Goal: Find specific page/section: Find specific page/section

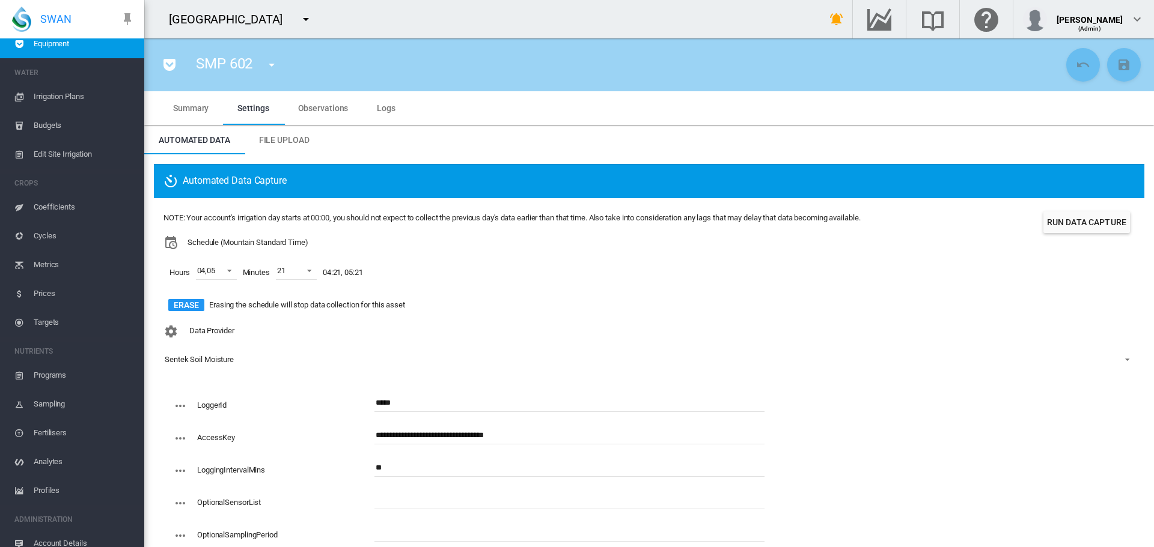
scroll to position [159, 0]
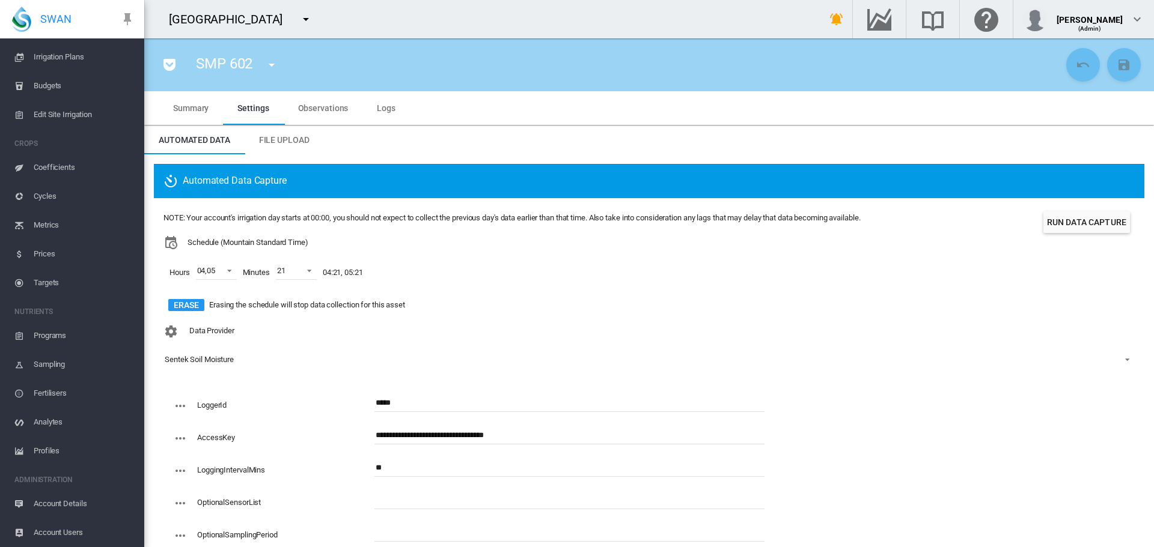
click at [464, 39] on div "SMP 602 FM 601 (Flow Meter) FM 602 (Flow Meter) FM 603 (Flow Meter) FM 604 (Flo…" at bounding box center [648, 64] width 1009 height 53
click at [313, 19] on md-icon "icon-menu-down" at bounding box center [306, 19] width 14 height 14
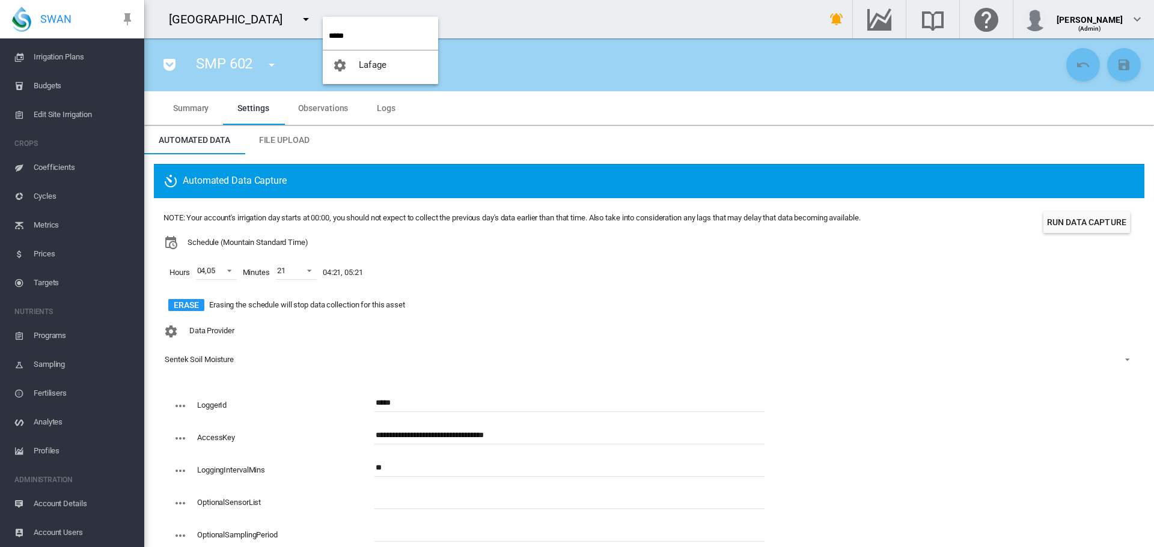
type input "*****"
click at [365, 65] on span "Lafage" at bounding box center [373, 64] width 28 height 11
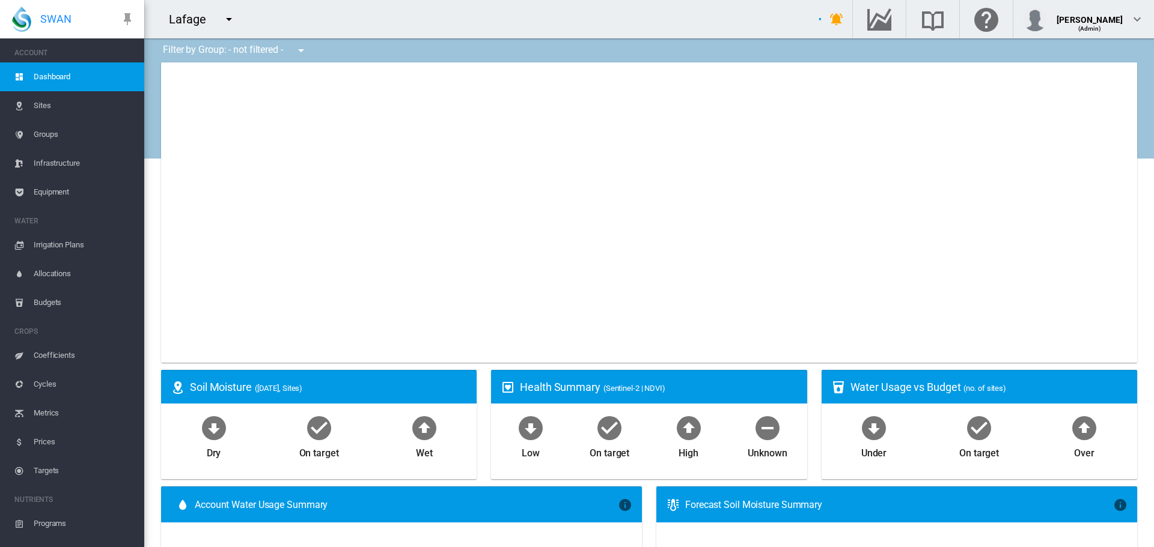
click at [51, 192] on span "Equipment" at bounding box center [84, 192] width 101 height 29
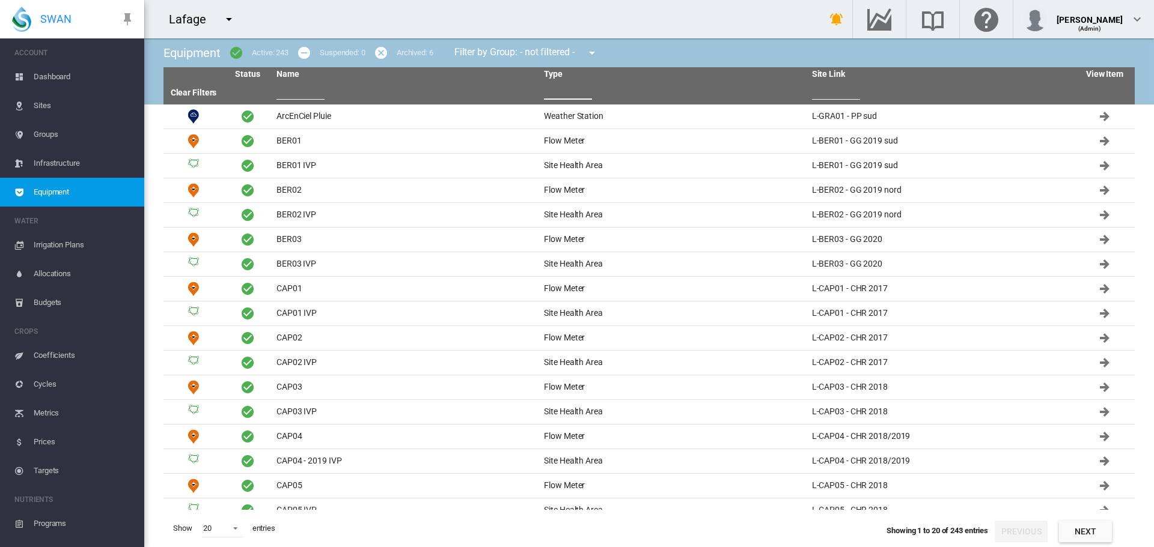
click at [553, 99] on input "text" at bounding box center [568, 91] width 48 height 18
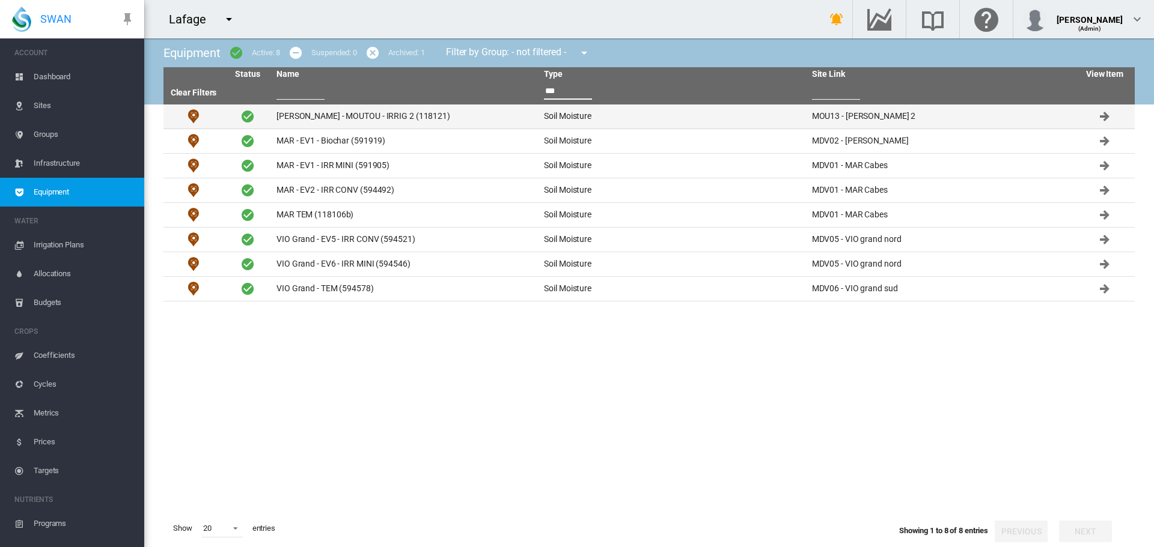
type input "***"
click at [336, 112] on td "[PERSON_NAME] - MOUTOU - IRRIG 2 (118121)" at bounding box center [405, 117] width 267 height 24
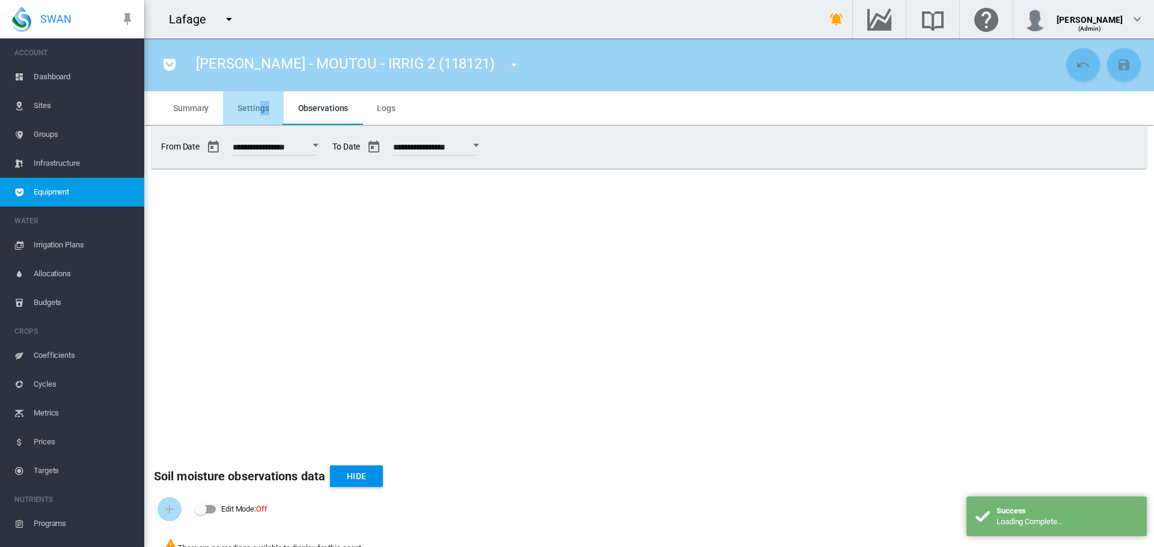
click at [258, 112] on span "Settings" at bounding box center [252, 108] width 31 height 10
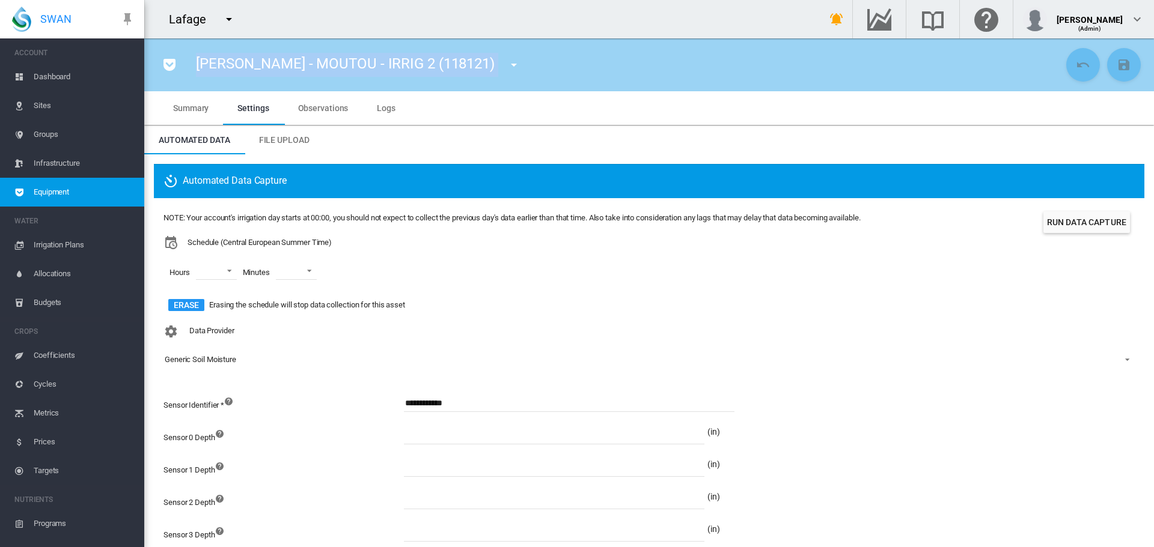
drag, startPoint x: 195, startPoint y: 66, endPoint x: 443, endPoint y: 52, distance: 248.5
click at [443, 52] on div "[PERSON_NAME] - MOUTOU - IRRIG 2 (118121) [GEOGRAPHIC_DATA] (Weather Station) B…" at bounding box center [362, 65] width 355 height 34
copy div "[PERSON_NAME] - MOUTOU - IRRIG 2 (118121)"
click at [165, 67] on md-icon "icon-pocket" at bounding box center [169, 65] width 14 height 14
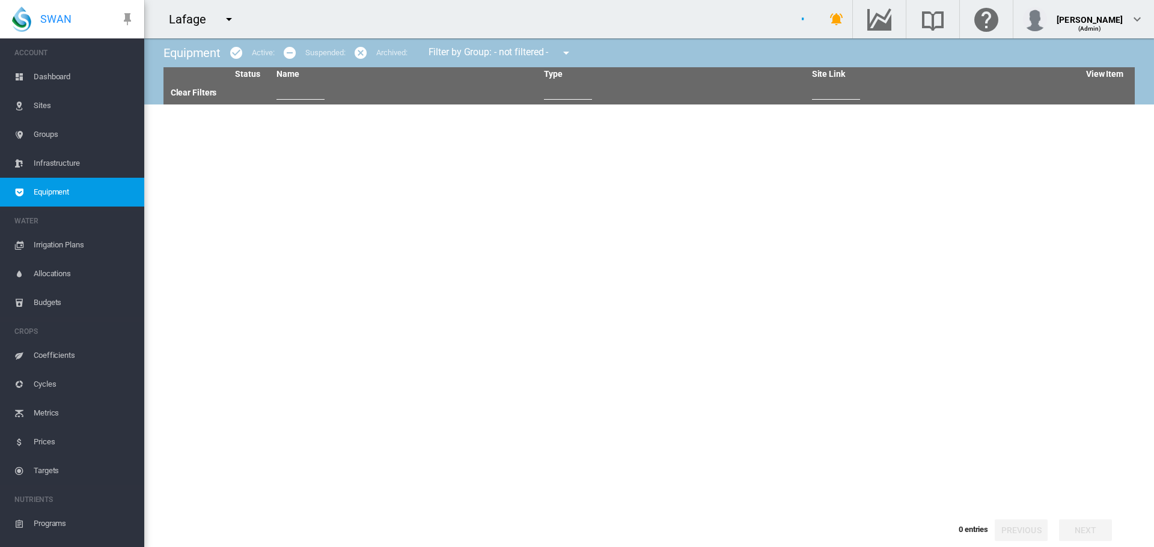
type input "***"
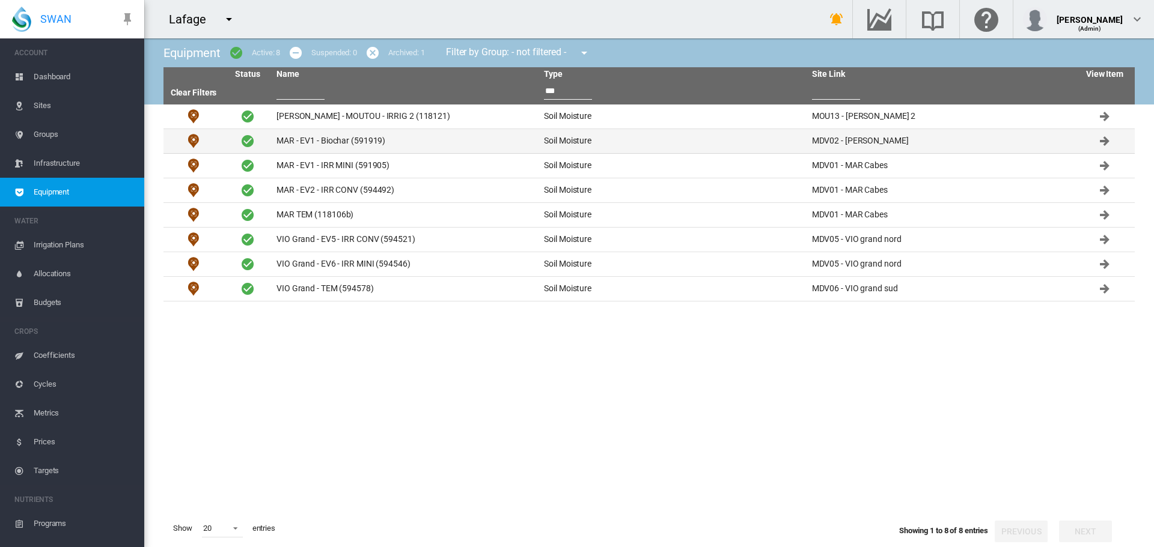
click at [314, 146] on td "MAR - EV1 - Biochar (591919)" at bounding box center [405, 141] width 267 height 24
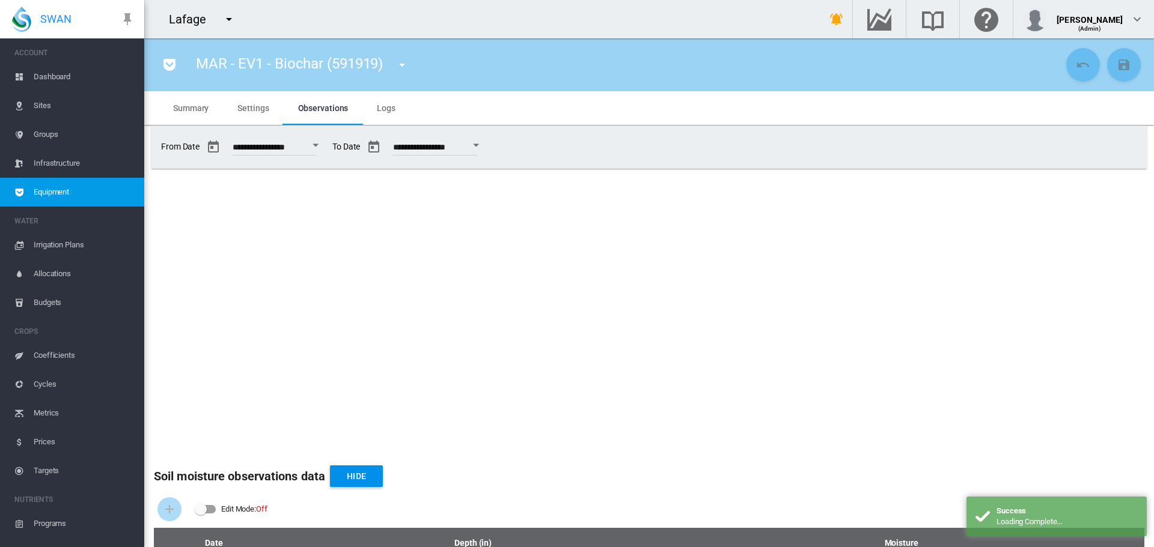
click at [248, 105] on span "Settings" at bounding box center [252, 108] width 31 height 10
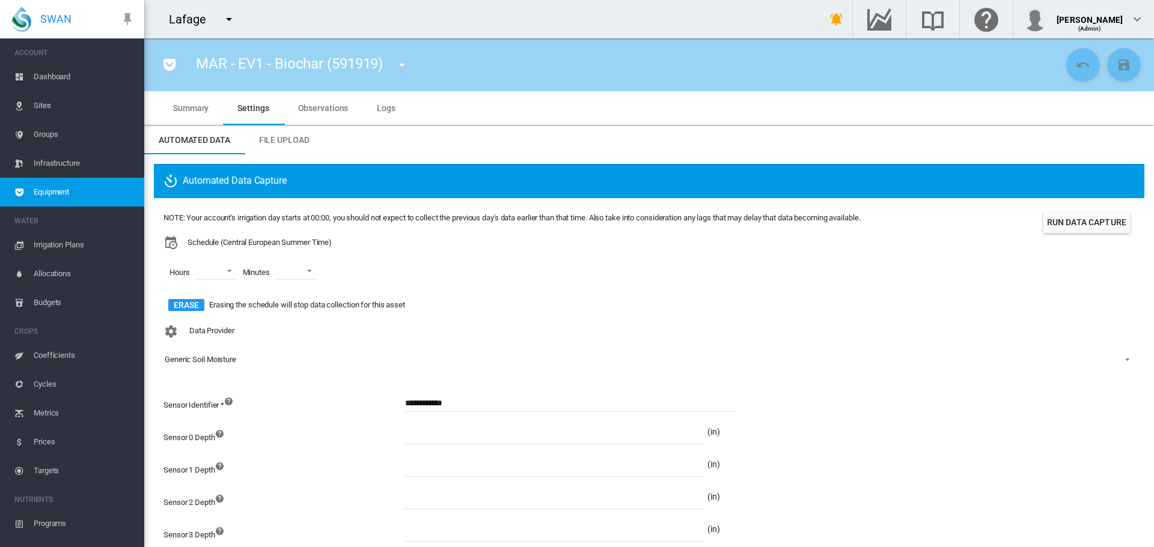
click at [321, 106] on span "Observations" at bounding box center [323, 108] width 50 height 10
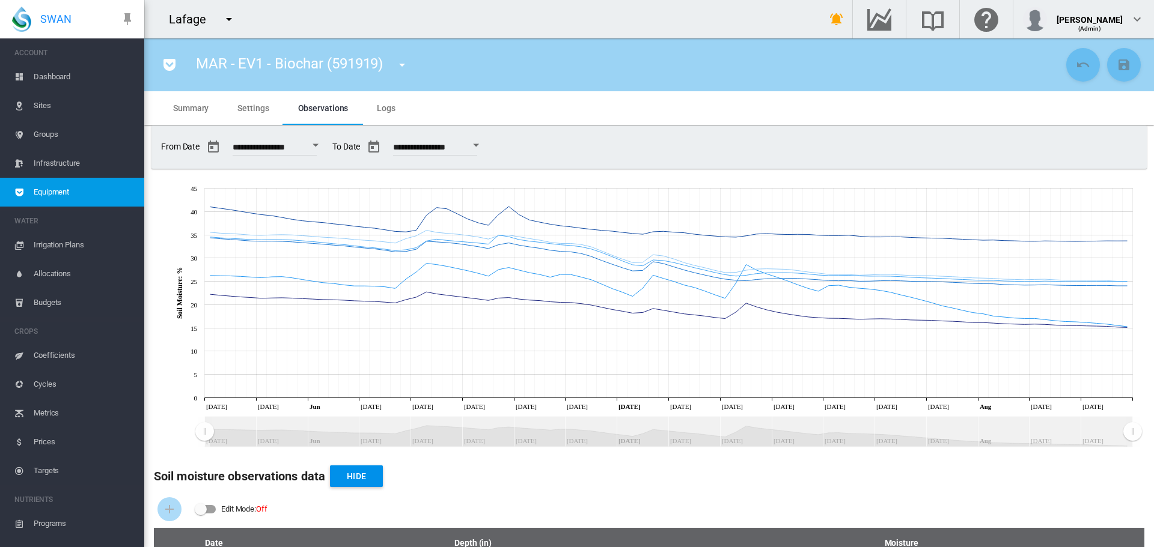
click at [170, 67] on md-icon "icon-pocket" at bounding box center [169, 65] width 14 height 14
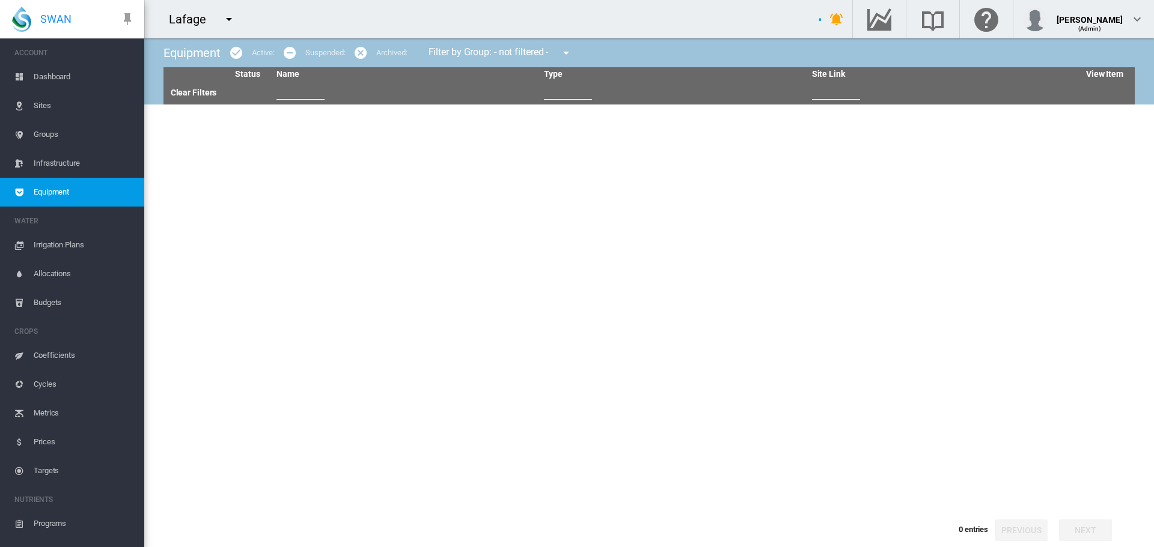
type input "***"
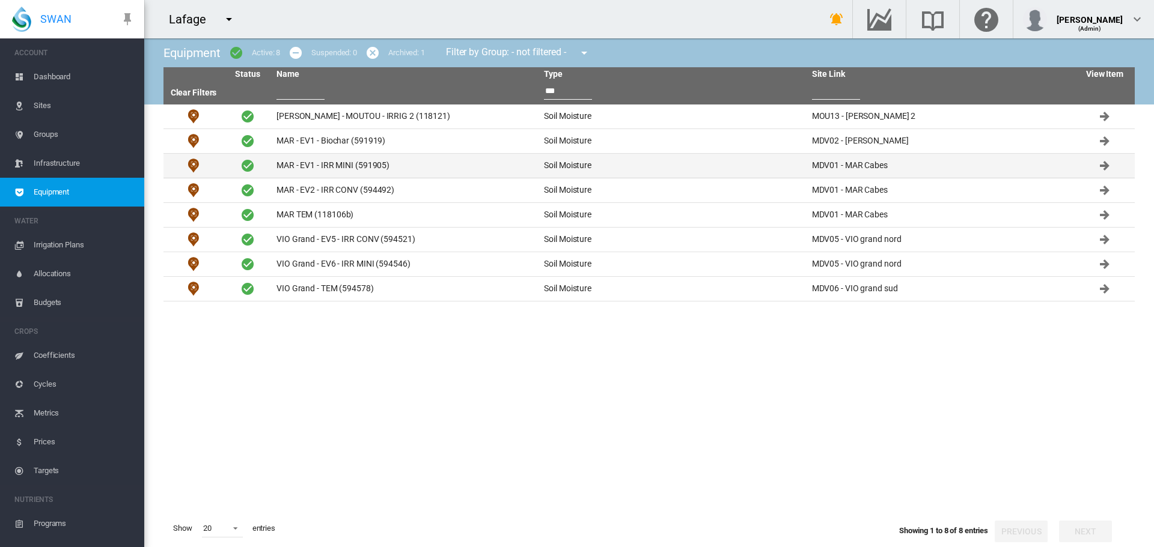
click at [333, 160] on td "MAR - EV1 - IRR MINI (591905)" at bounding box center [405, 166] width 267 height 24
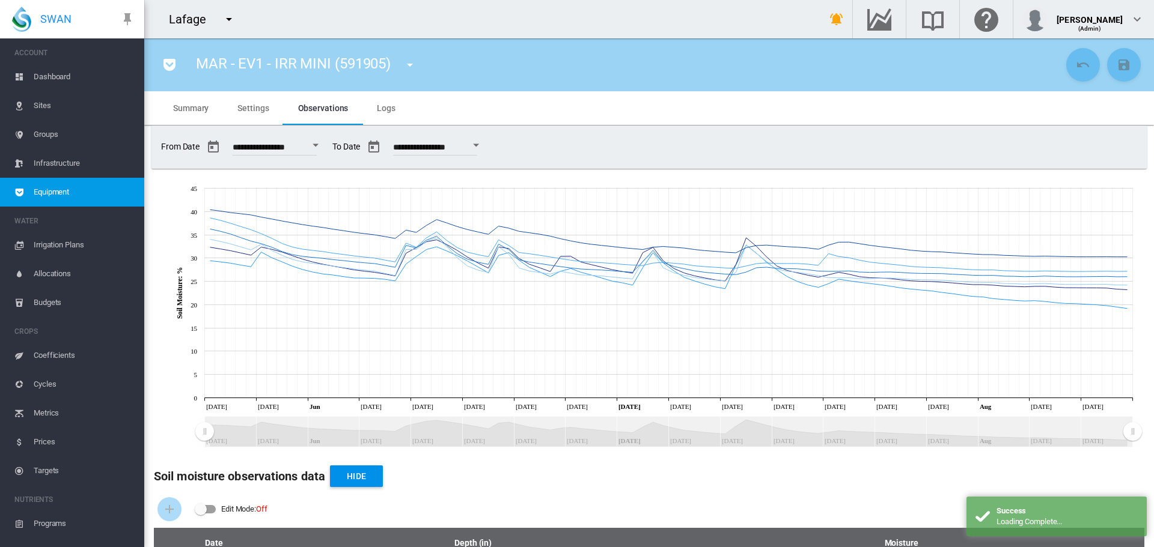
click at [167, 61] on md-icon "icon-pocket" at bounding box center [169, 65] width 14 height 14
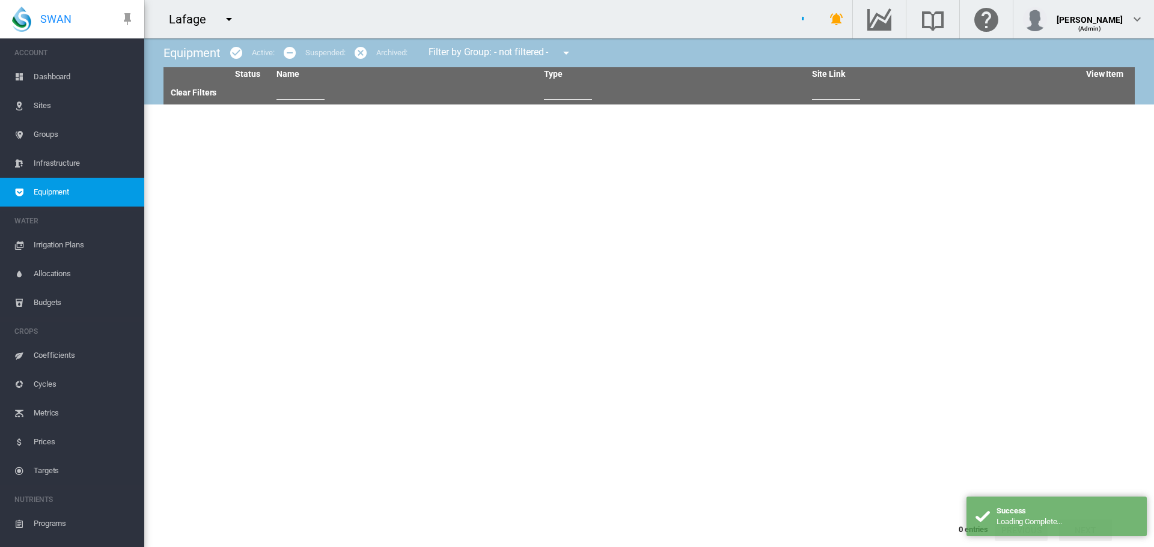
type input "***"
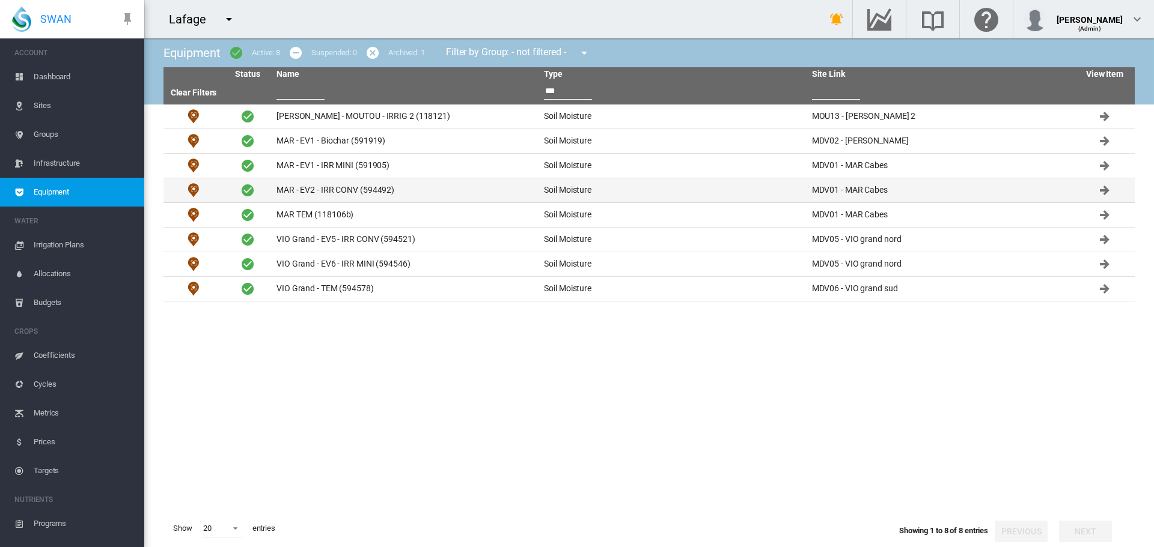
click at [320, 190] on td "MAR - EV2 - IRR CONV (594492)" at bounding box center [405, 190] width 267 height 24
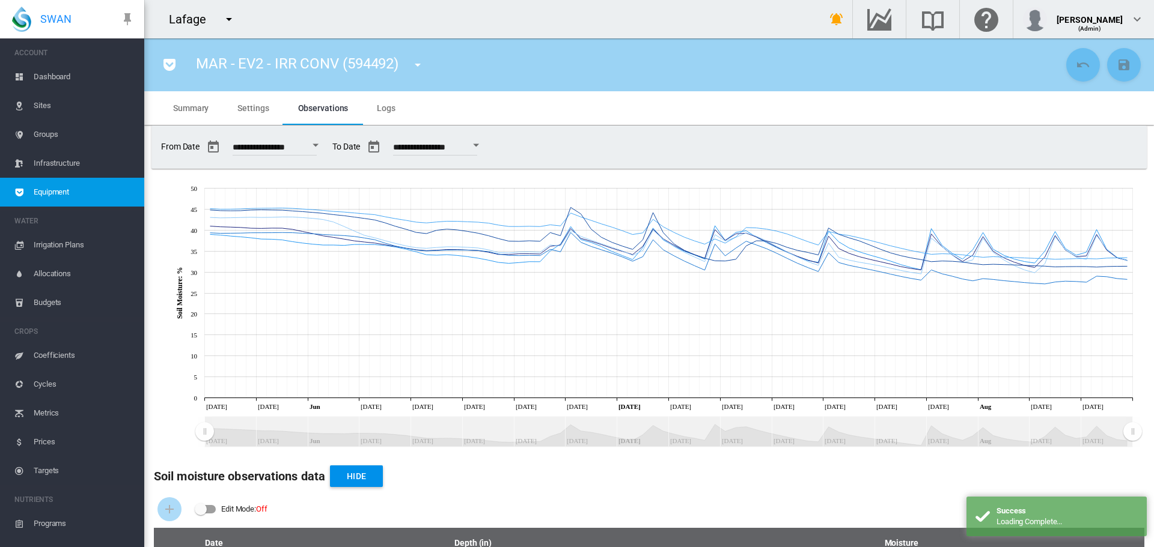
click at [167, 67] on md-icon "icon-pocket" at bounding box center [169, 65] width 14 height 14
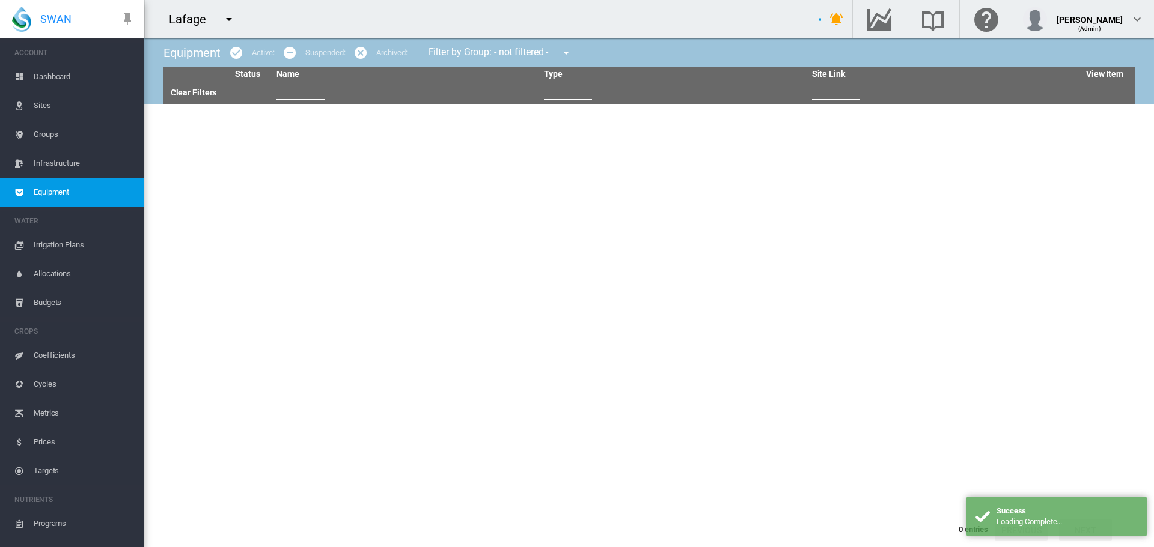
type input "***"
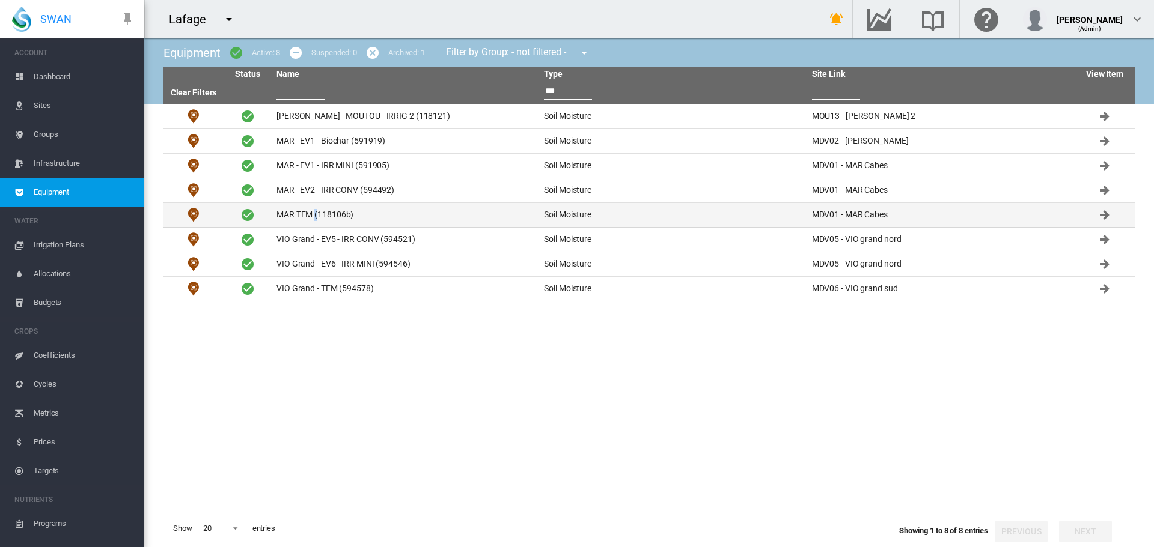
click at [315, 211] on td "MAR TEM (118106b)" at bounding box center [405, 215] width 267 height 24
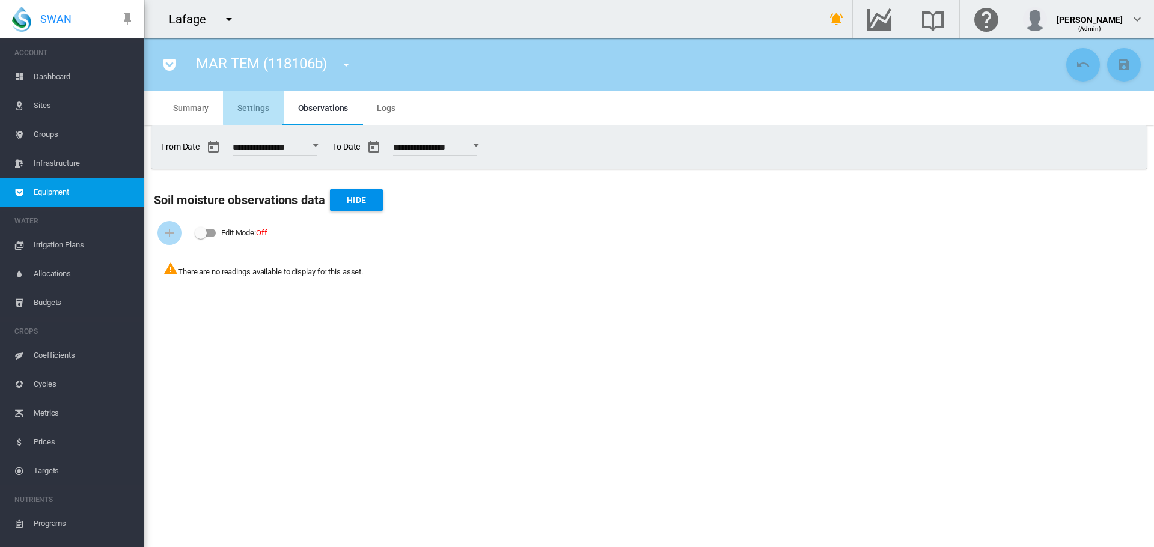
click at [261, 103] on span "Settings" at bounding box center [252, 108] width 31 height 10
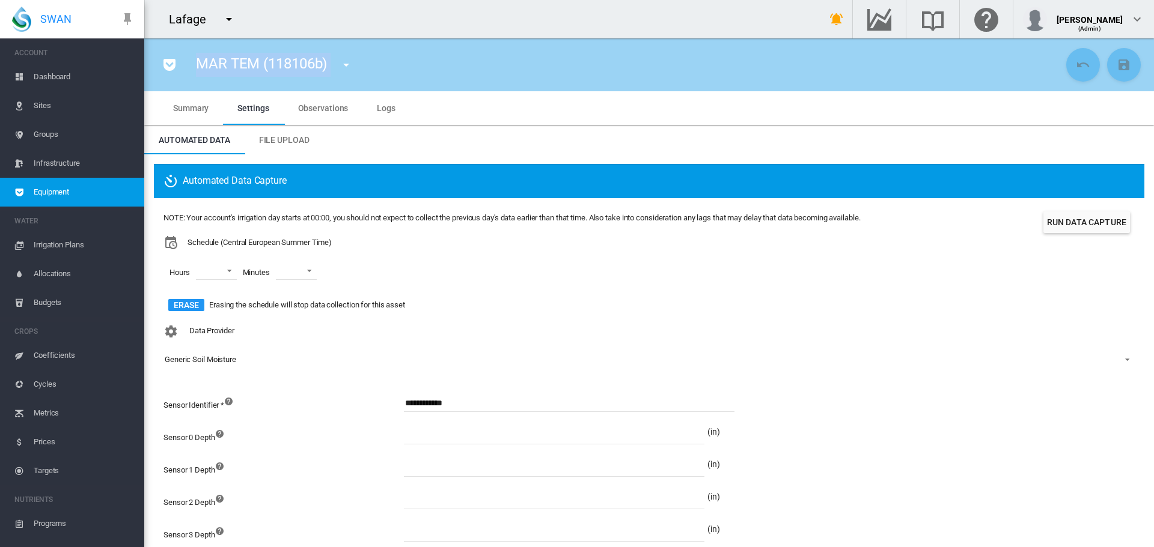
drag, startPoint x: 333, startPoint y: 60, endPoint x: 197, endPoint y: 61, distance: 136.4
click at [197, 61] on div "MAR TEM (118106b) [GEOGRAPHIC_DATA] (Weather Station) BER01 (Flow Meter) BER01 …" at bounding box center [278, 65] width 187 height 34
copy div "MAR TEM (118106b)"
click at [171, 67] on md-icon "icon-pocket" at bounding box center [169, 65] width 14 height 14
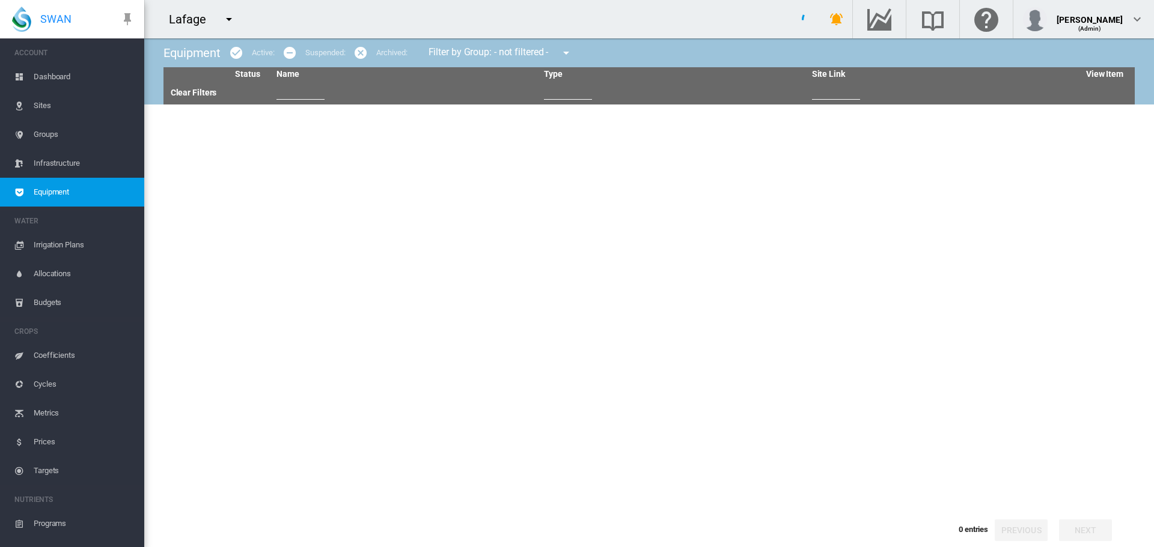
type input "***"
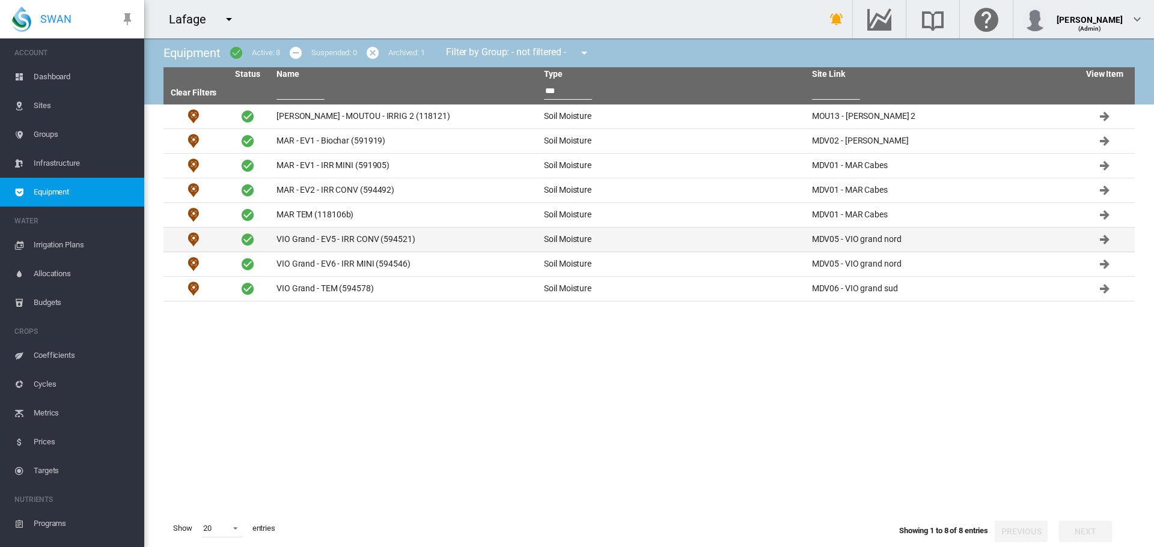
click at [338, 234] on td "VIO Grand - EV5 - IRR CONV (594521)" at bounding box center [405, 240] width 267 height 24
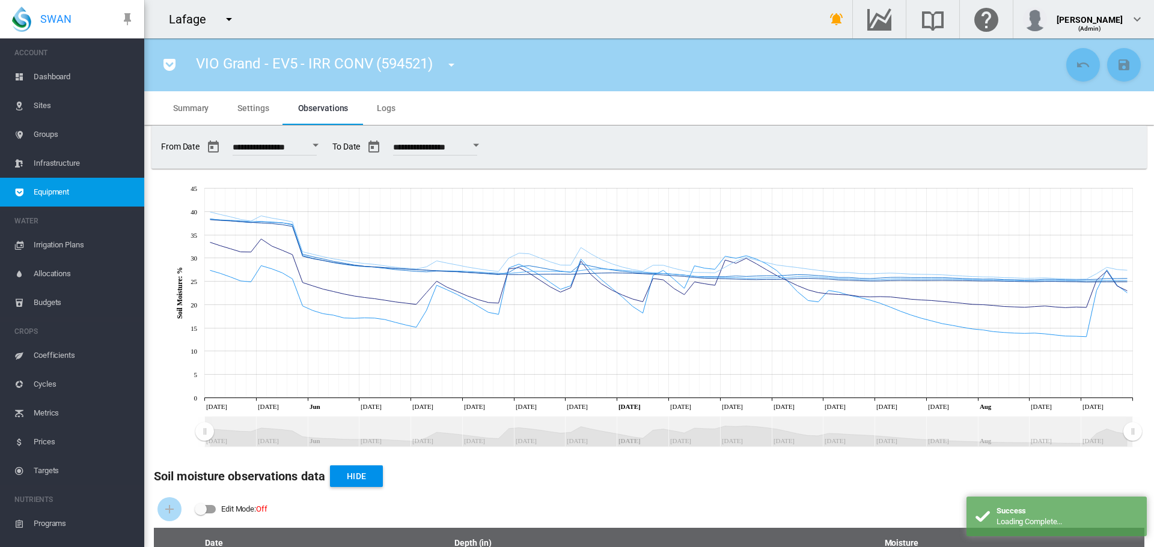
click at [164, 59] on md-icon "icon-pocket" at bounding box center [169, 65] width 14 height 14
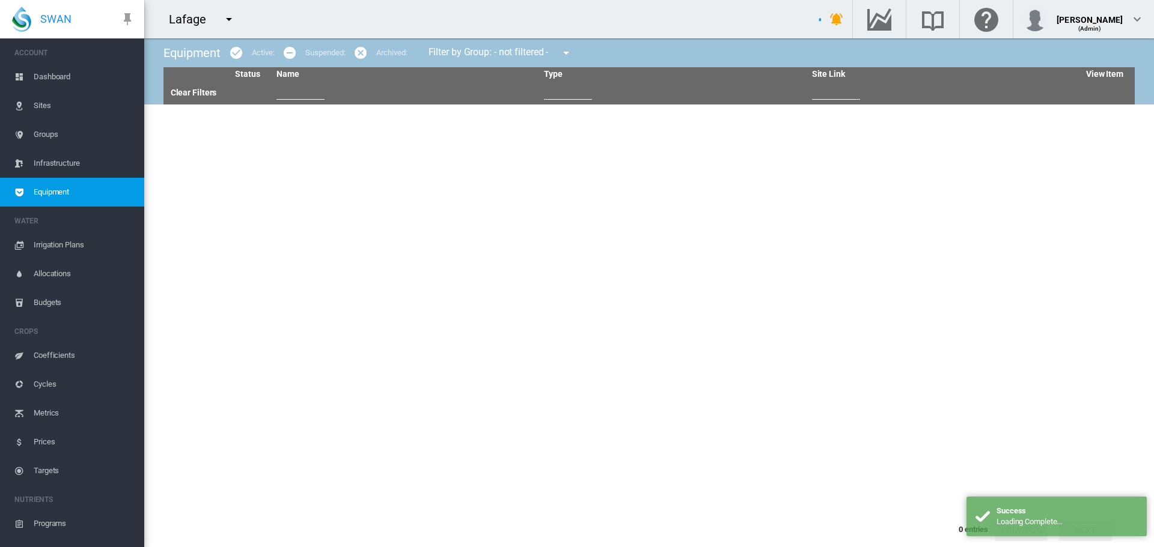
type input "***"
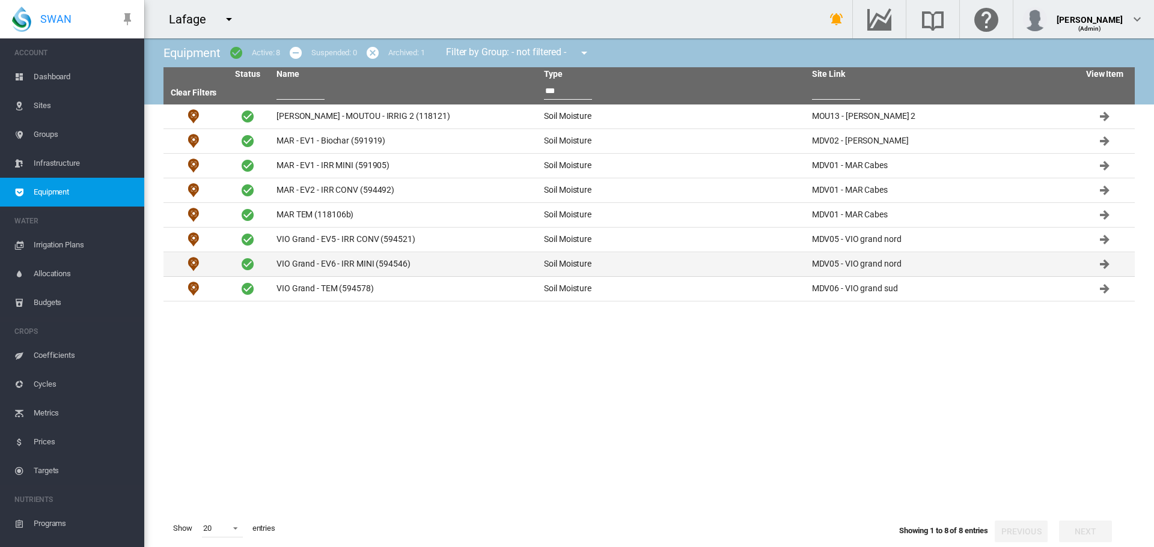
click at [359, 264] on td "VIO Grand - EV6 - IRR MINI (594546)" at bounding box center [405, 264] width 267 height 24
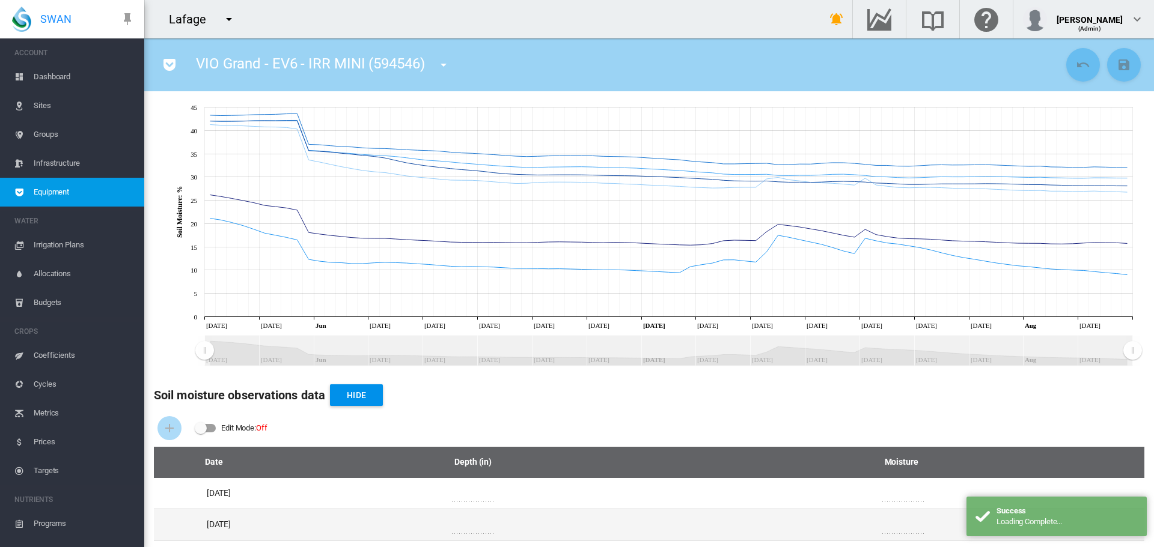
scroll to position [100, 0]
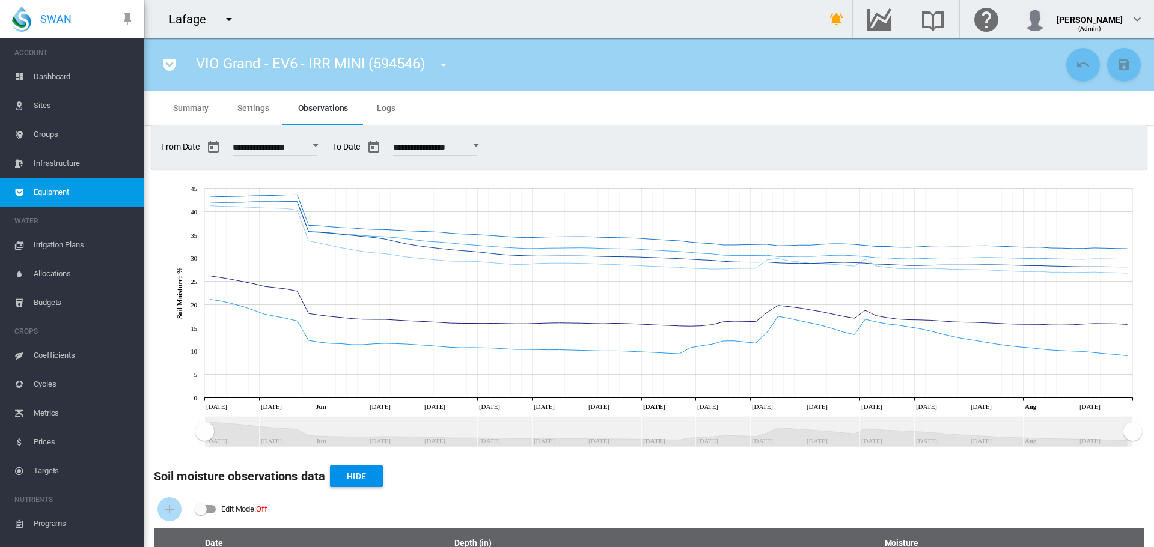
click at [243, 109] on span "Settings" at bounding box center [252, 108] width 31 height 10
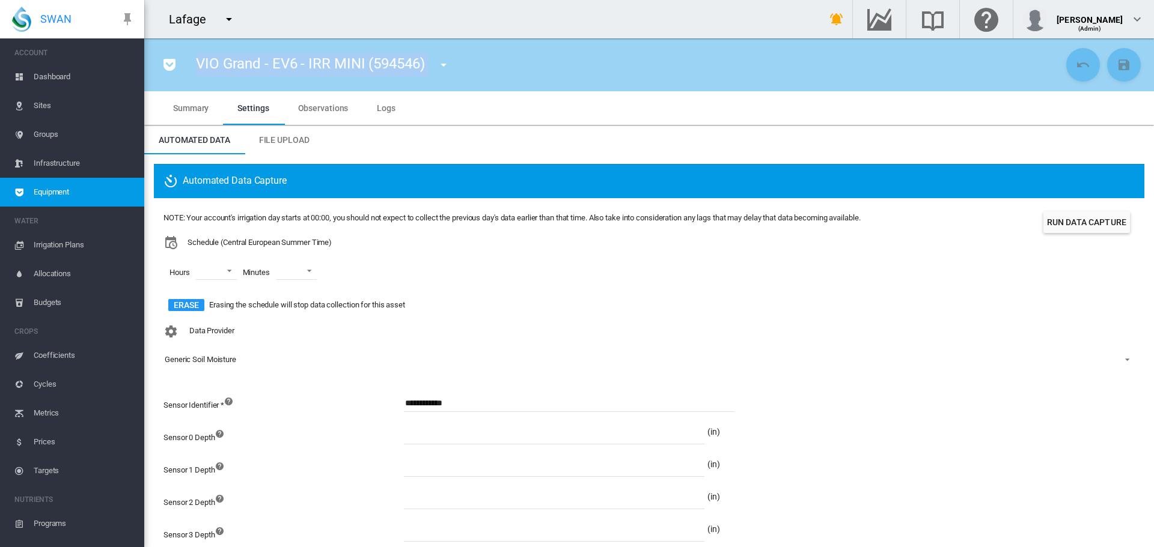
drag, startPoint x: 431, startPoint y: 64, endPoint x: 189, endPoint y: 65, distance: 241.5
click at [189, 65] on div "VIO Grand - EV6 - IRR MINI (594546) ArcEnCiel Pluie (Weather Station) BER01 (Fl…" at bounding box center [327, 65] width 285 height 34
copy div "VIO Grand - EV6 - IRR MINI (594546)"
click at [168, 59] on md-icon "icon-pocket" at bounding box center [169, 65] width 14 height 14
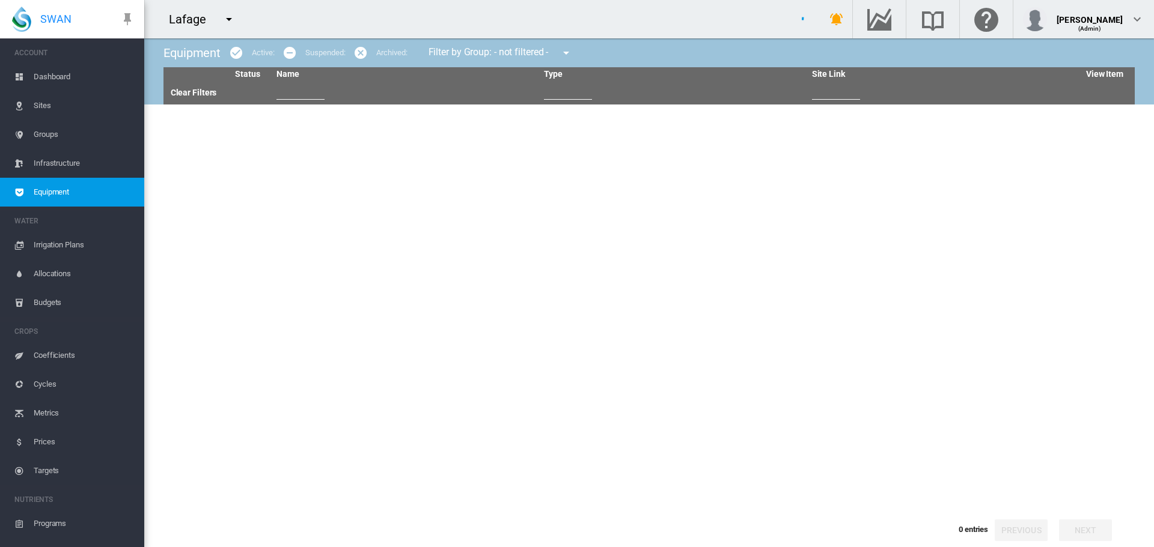
type input "***"
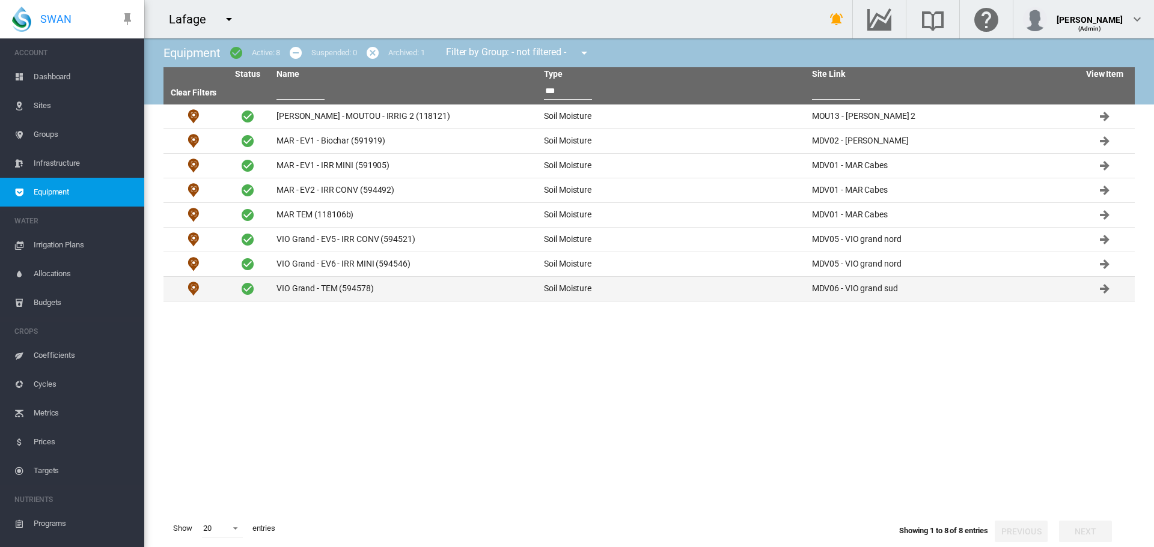
click at [303, 288] on td "VIO Grand - TEM (594578)" at bounding box center [405, 289] width 267 height 24
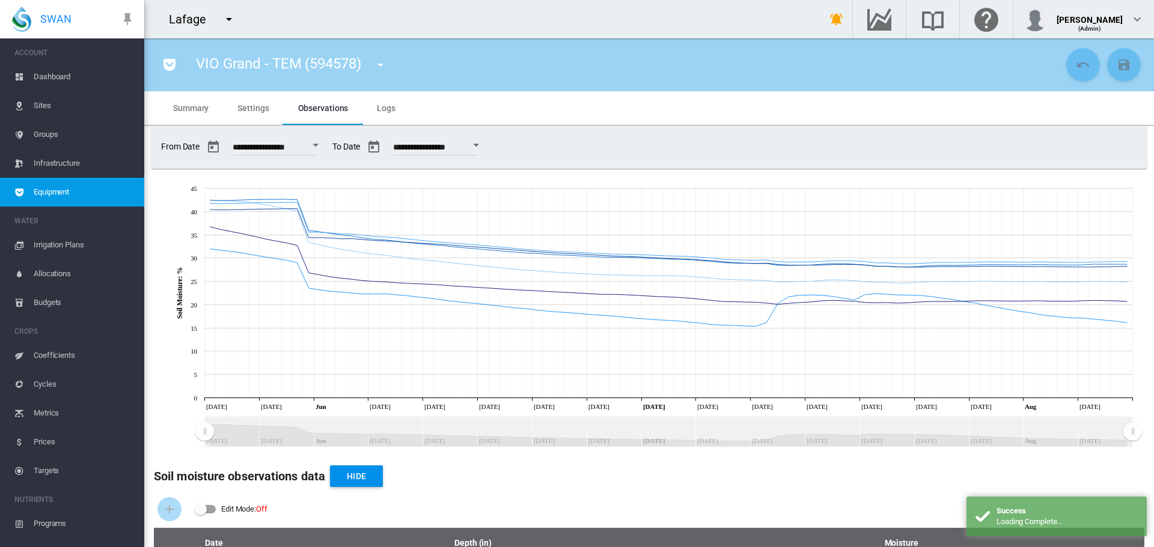
click at [257, 108] on span "Settings" at bounding box center [252, 108] width 31 height 10
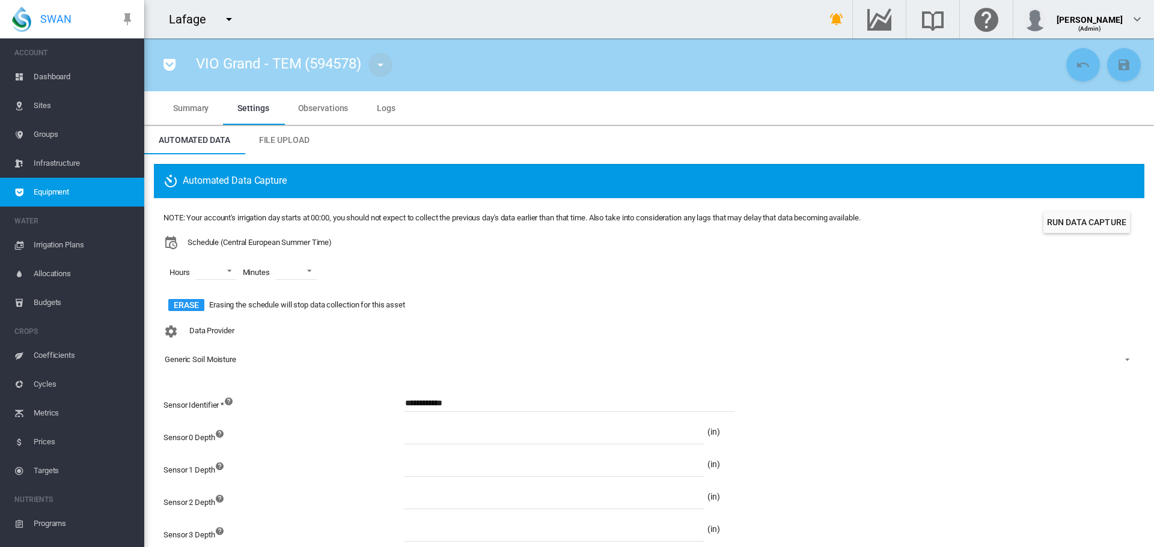
drag, startPoint x: 370, startPoint y: 64, endPoint x: 254, endPoint y: 60, distance: 115.4
click at [254, 60] on div "VIO Grand - TEM (594578) ArcEnCiel Pluie (Weather Station) BER01 (Flow Meter) B…" at bounding box center [296, 65] width 222 height 34
drag, startPoint x: 192, startPoint y: 62, endPoint x: 368, endPoint y: 75, distance: 176.5
click at [368, 75] on div "VIO Grand - TEM (594578) ArcEnCiel Pluie (Weather Station) BER01 (Flow Meter) B…" at bounding box center [296, 65] width 222 height 34
copy span "VIO Grand - TEM (594578)"
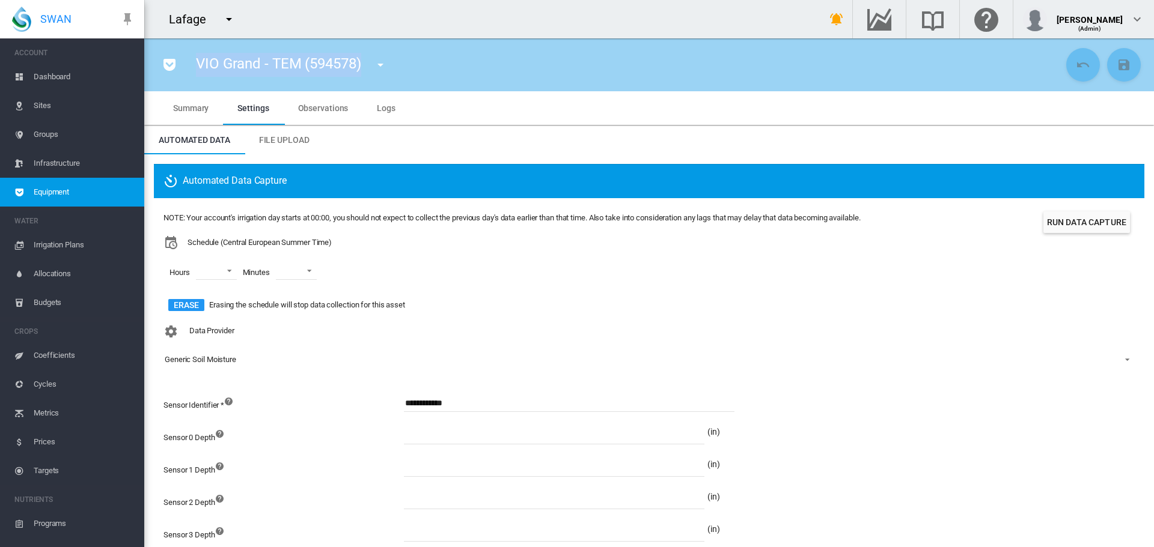
click at [163, 58] on md-icon "icon-pocket" at bounding box center [169, 65] width 14 height 14
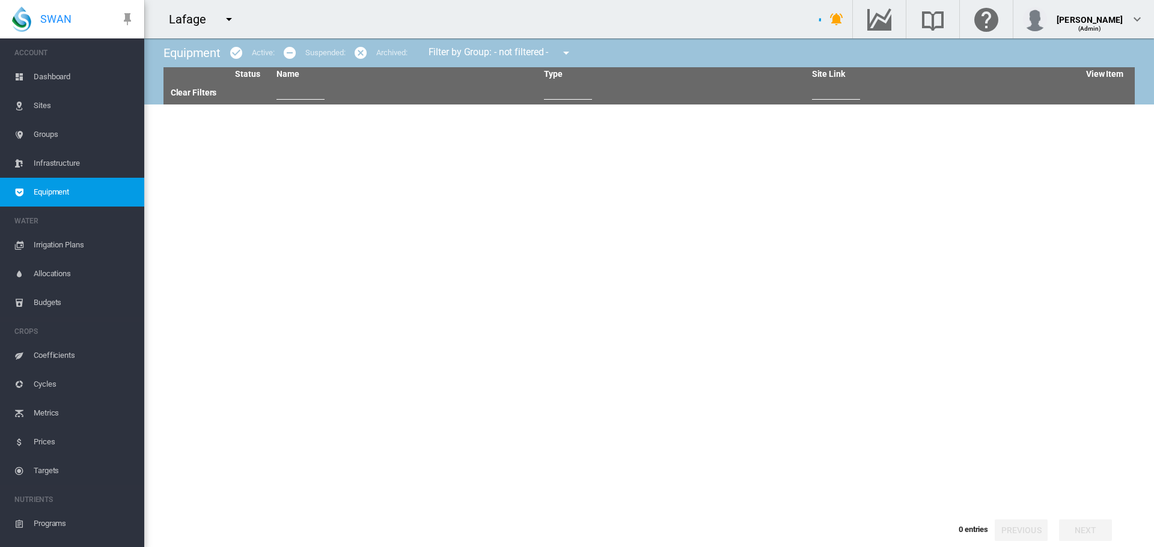
type input "***"
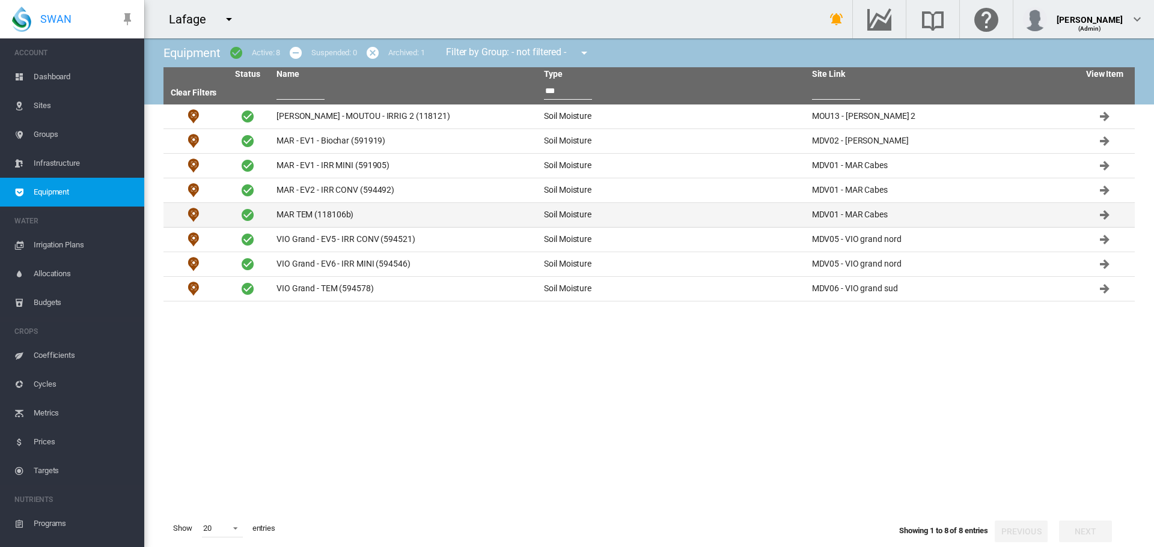
click at [290, 216] on td "MAR TEM (118106b)" at bounding box center [405, 215] width 267 height 24
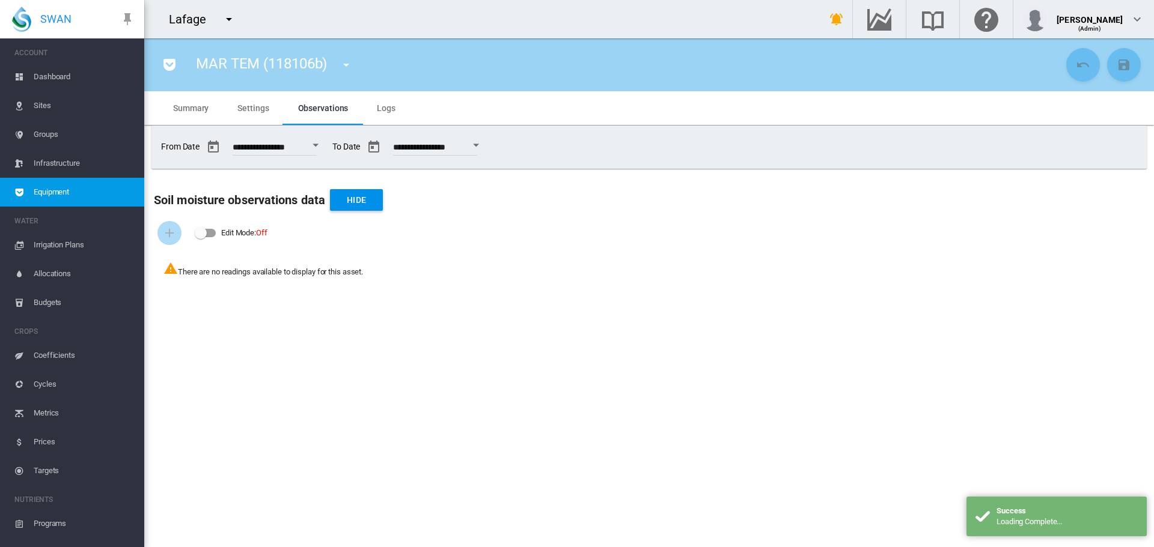
click at [320, 145] on button "Open calendar" at bounding box center [316, 146] width 22 height 22
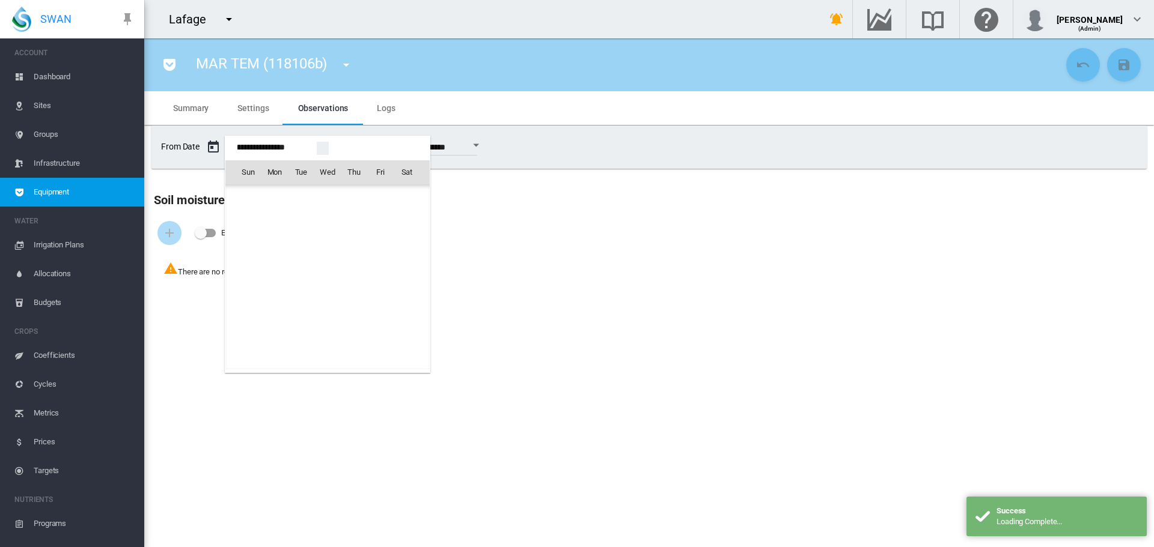
scroll to position [29296, 0]
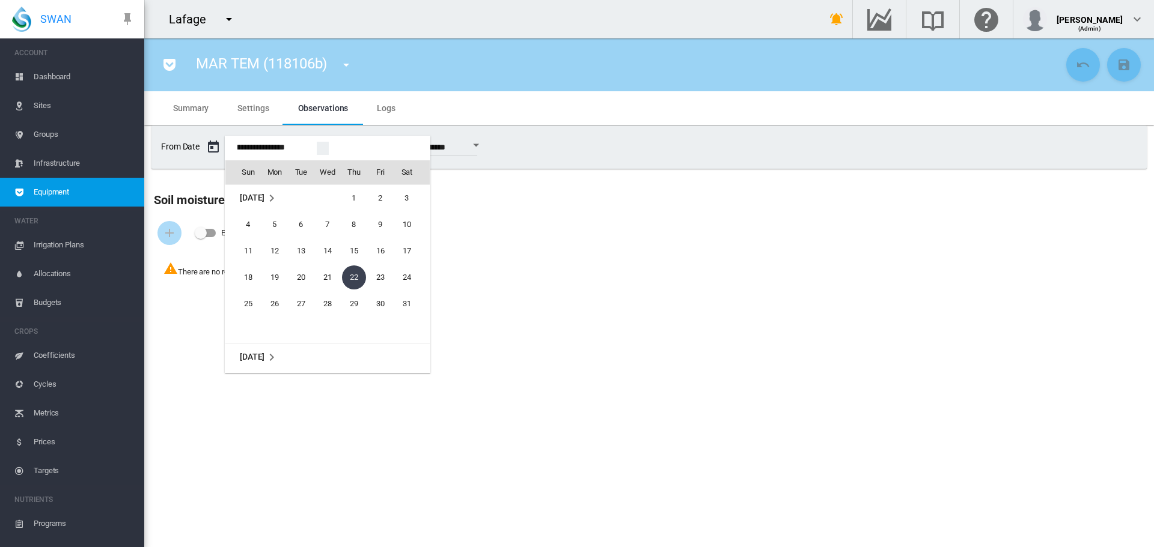
click at [251, 196] on span "May 2025" at bounding box center [252, 198] width 25 height 10
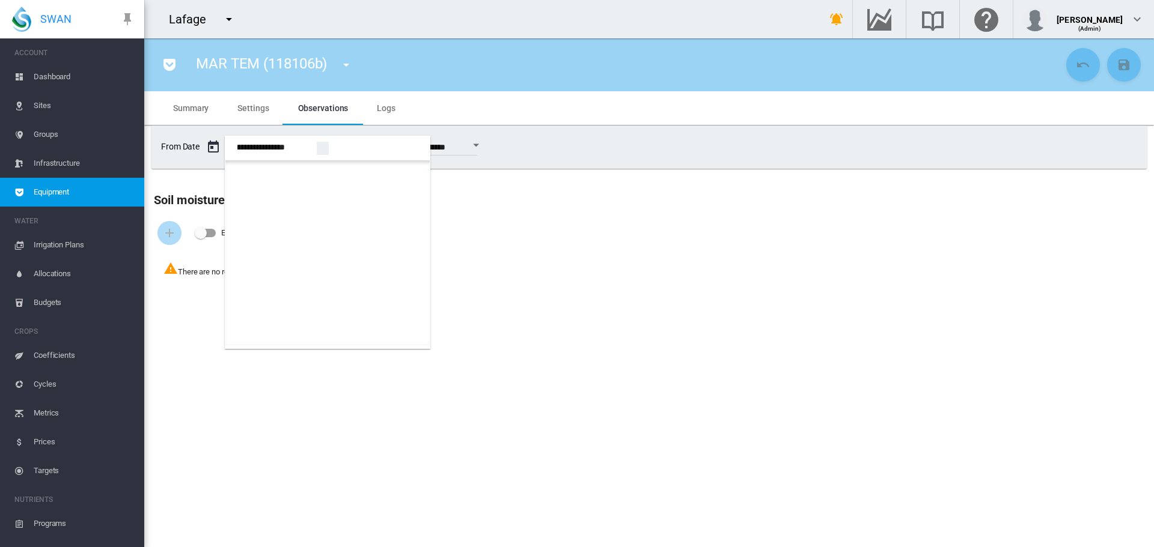
scroll to position [793, 0]
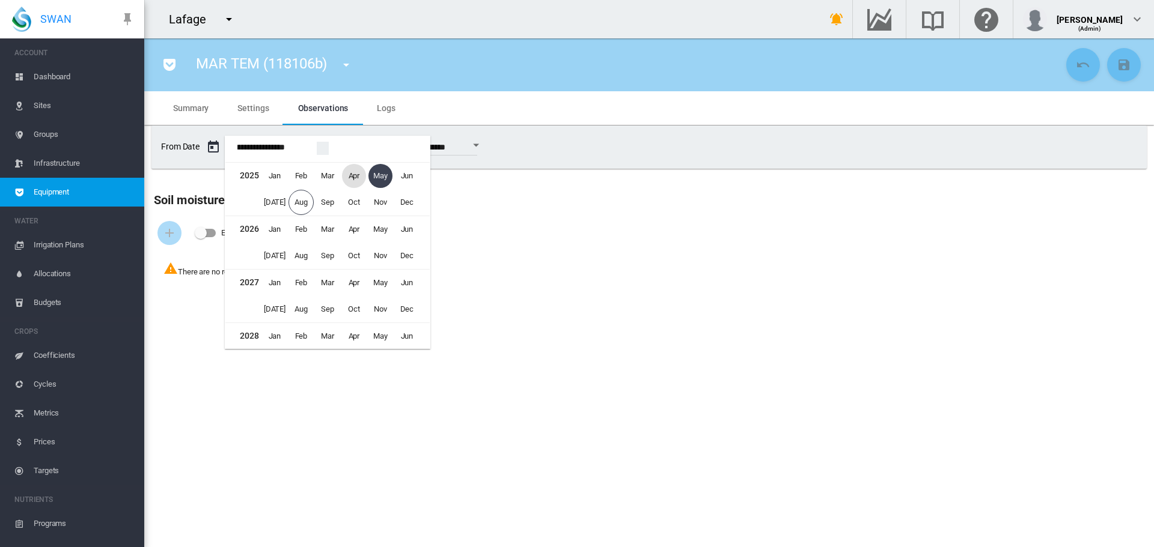
click at [345, 174] on span "Apr" at bounding box center [354, 176] width 24 height 24
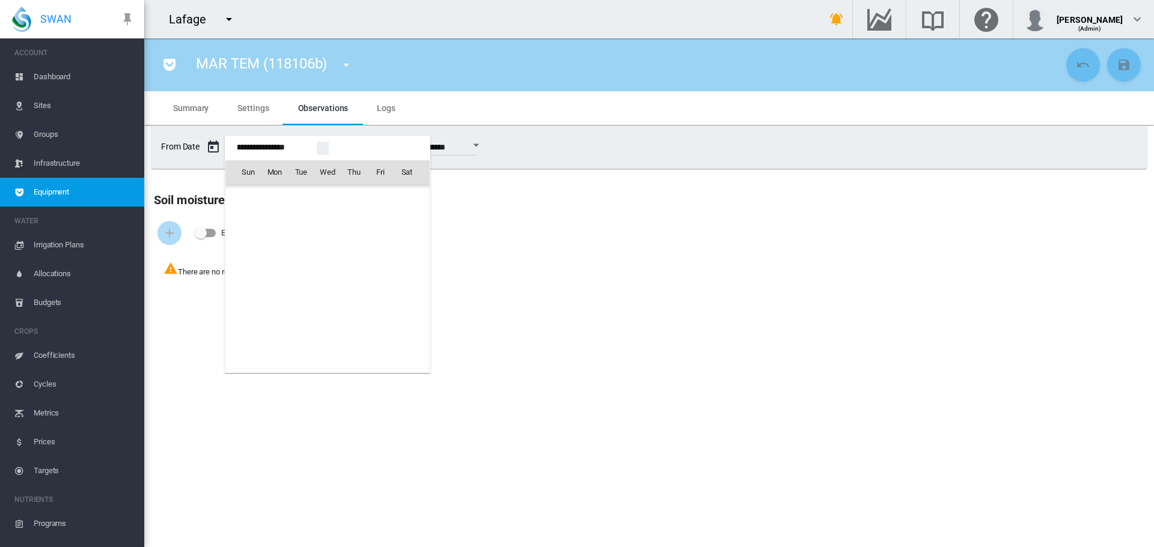
scroll to position [29137, 0]
click at [308, 217] on span "1" at bounding box center [301, 225] width 24 height 24
type input "**********"
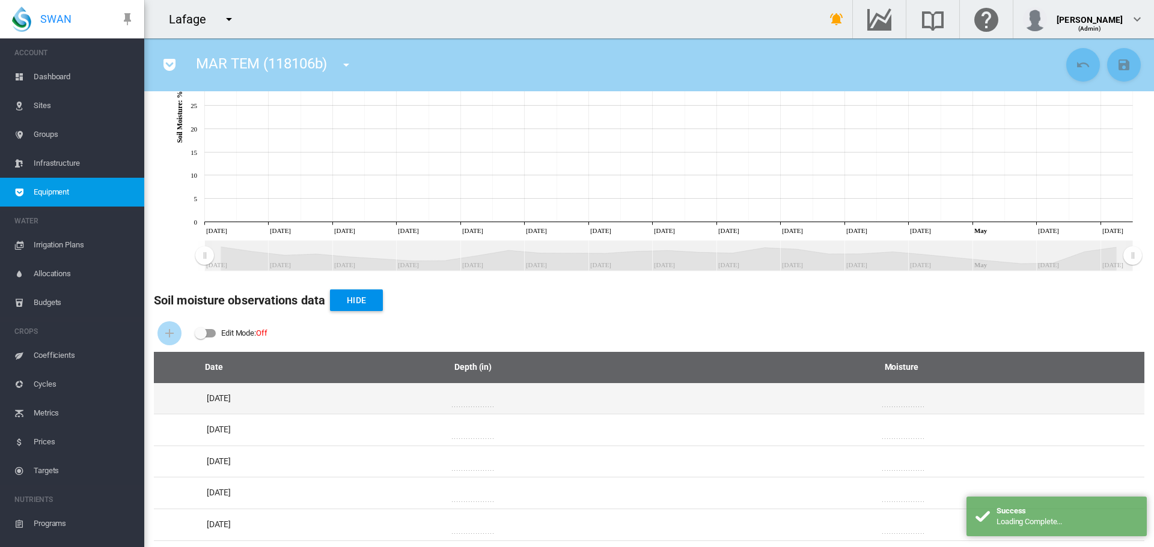
scroll to position [200, 0]
